Goal: Task Accomplishment & Management: Manage account settings

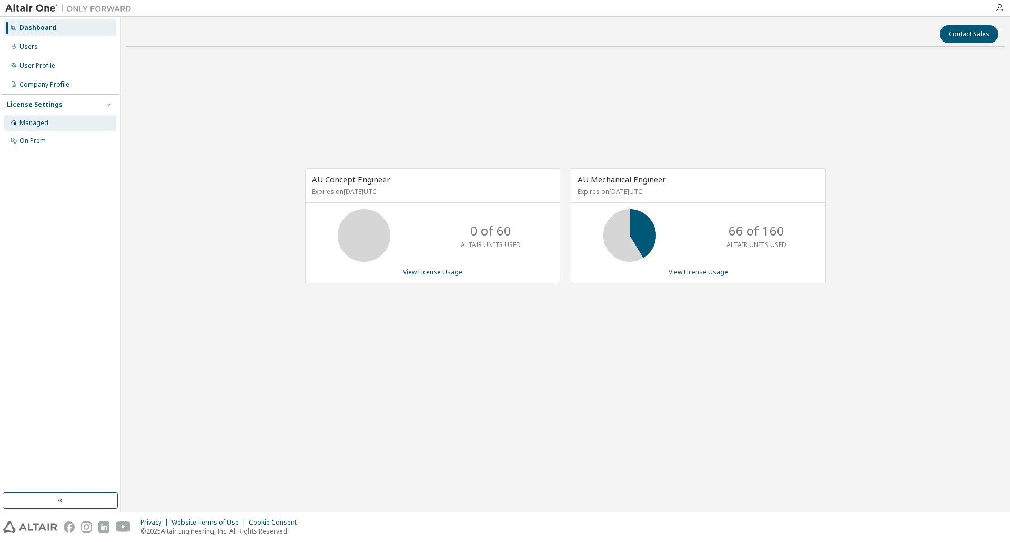
click at [54, 128] on div "Managed" at bounding box center [60, 123] width 112 height 17
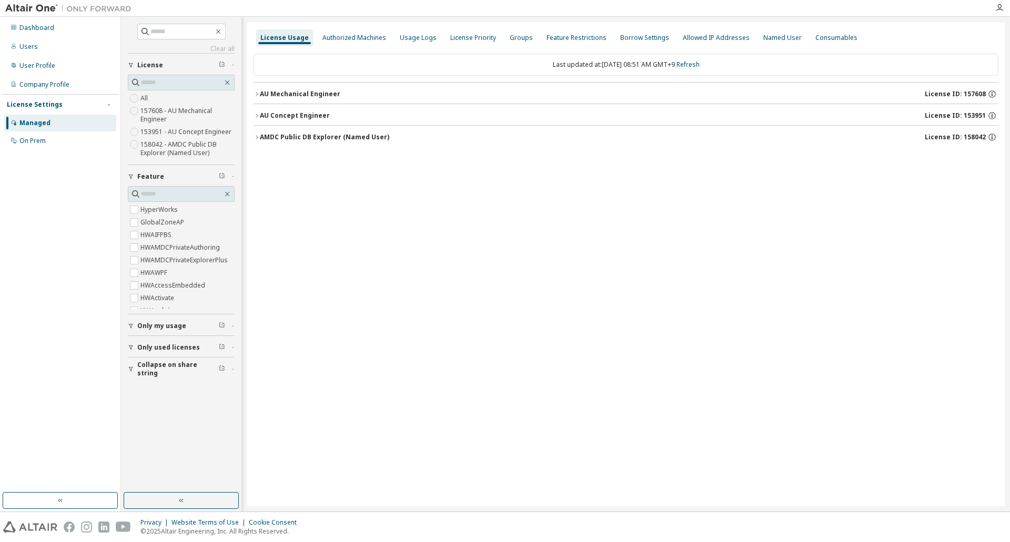
click at [159, 328] on span "Only my usage" at bounding box center [161, 326] width 49 height 8
click at [259, 94] on icon "button" at bounding box center [257, 94] width 6 height 6
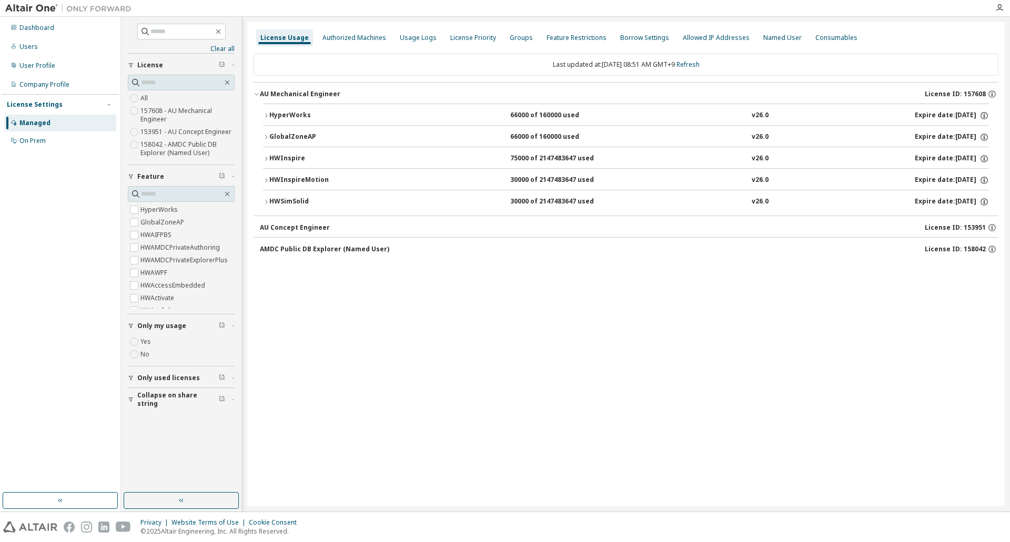
click at [267, 179] on icon "button" at bounding box center [266, 180] width 6 height 6
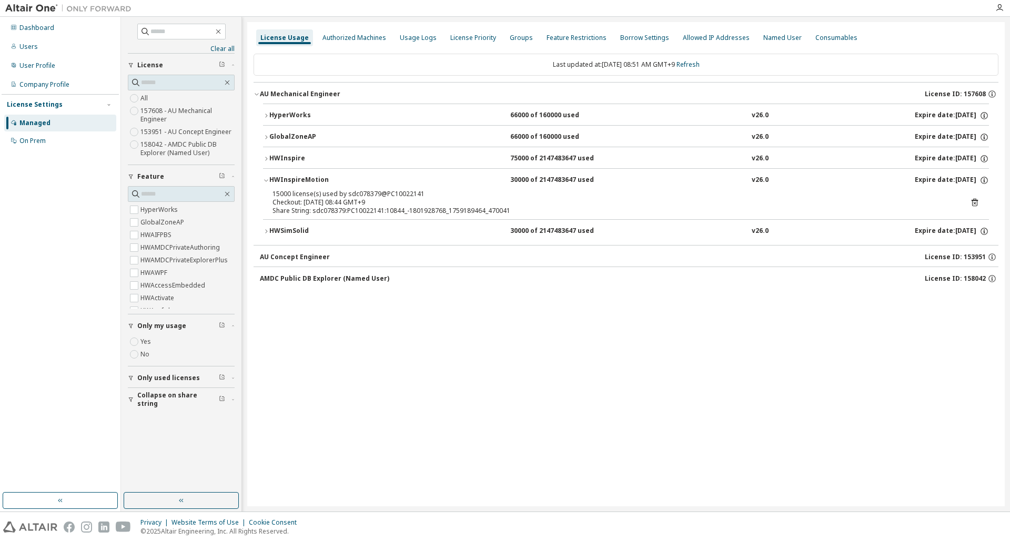
click at [266, 158] on icon "button" at bounding box center [266, 159] width 2 height 4
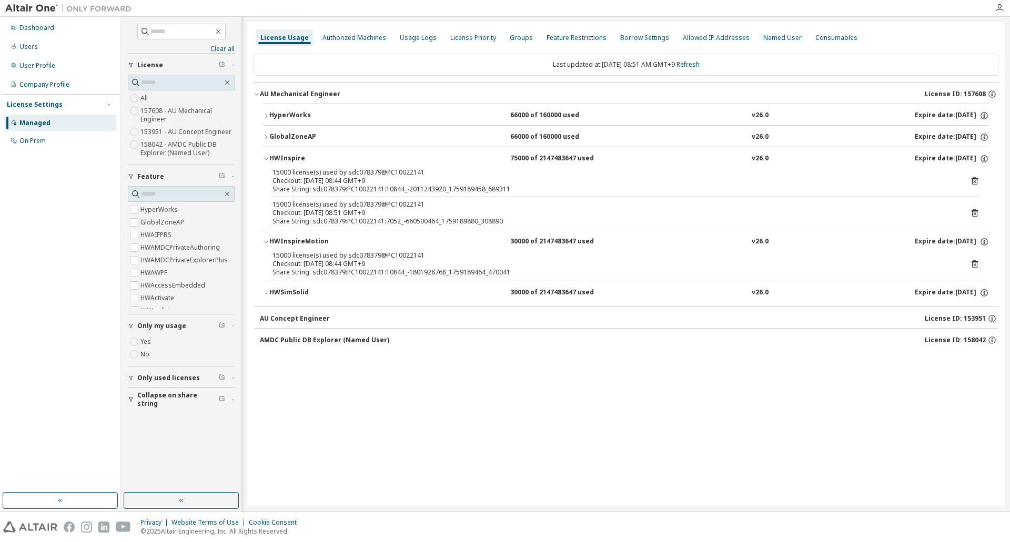
click at [974, 212] on icon at bounding box center [974, 212] width 9 height 9
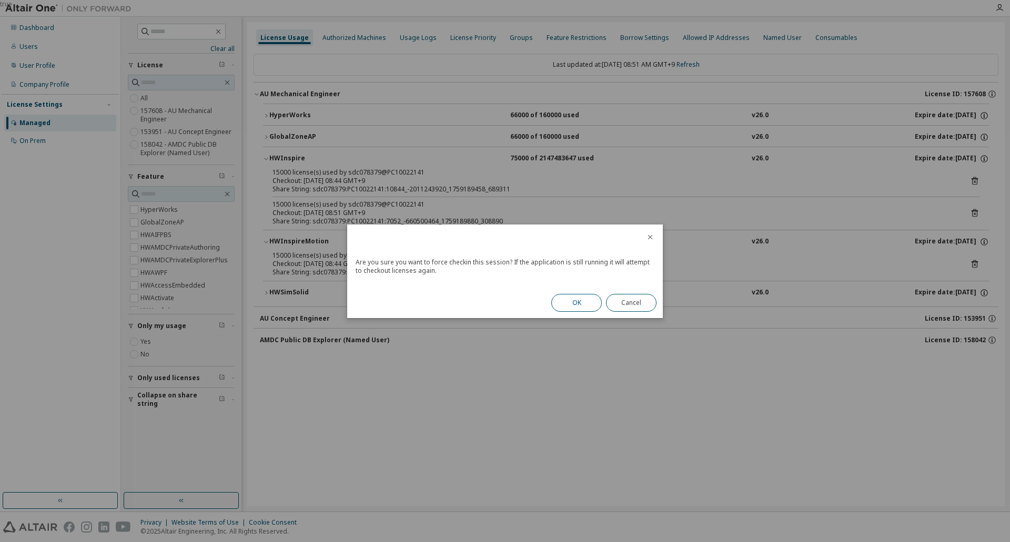
click at [580, 303] on button "OK" at bounding box center [576, 303] width 50 height 18
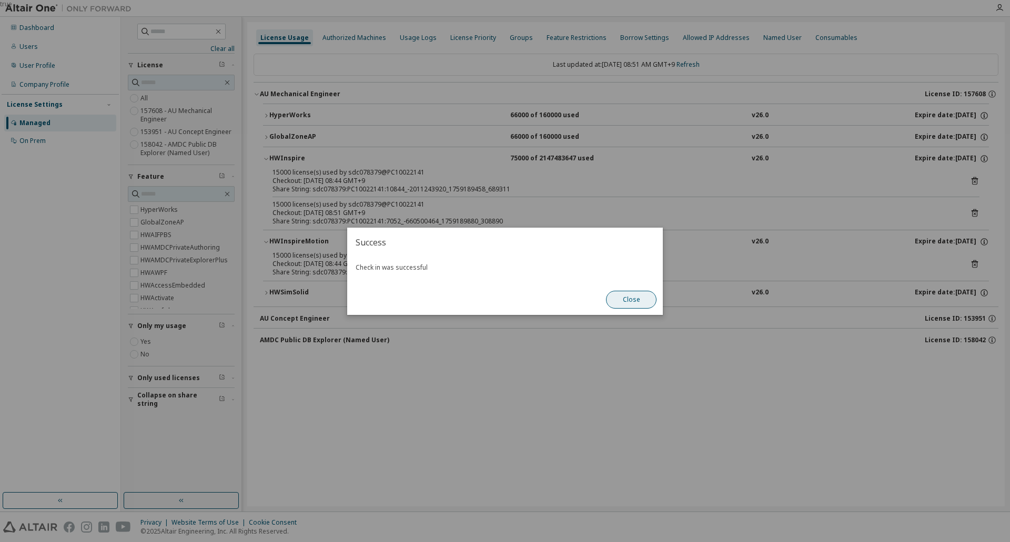
click at [631, 299] on button "Close" at bounding box center [631, 300] width 50 height 18
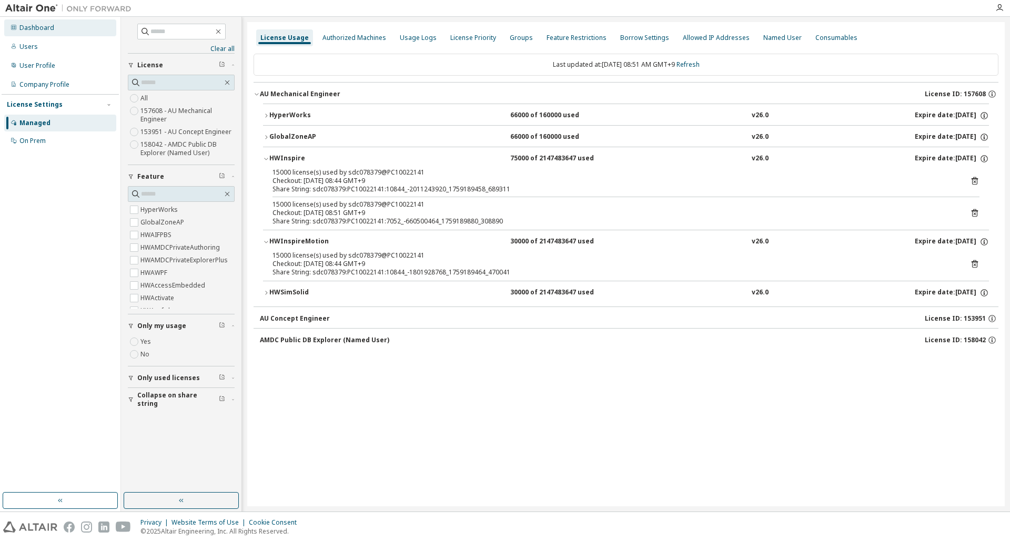
click at [41, 29] on div "Dashboard" at bounding box center [36, 28] width 35 height 8
